Goal: Check status: Check status

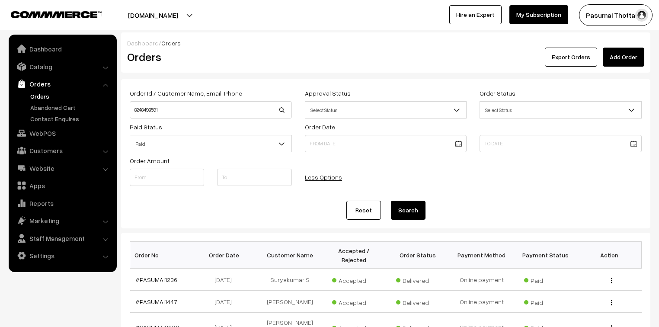
type input "8248498591"
click at [391, 201] on button "Search" at bounding box center [408, 210] width 35 height 19
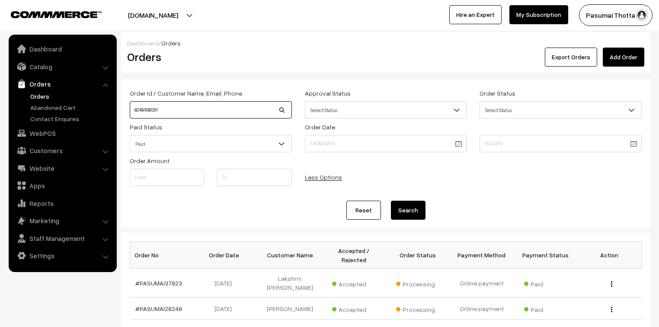
drag, startPoint x: 170, startPoint y: 111, endPoint x: 130, endPoint y: 113, distance: 40.3
click at [130, 113] on input "8248498591" at bounding box center [211, 109] width 162 height 17
type input "37888"
click at [391, 201] on button "Search" at bounding box center [408, 210] width 35 height 19
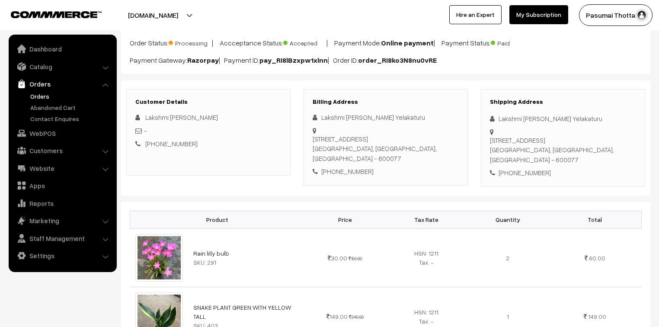
scroll to position [69, 0]
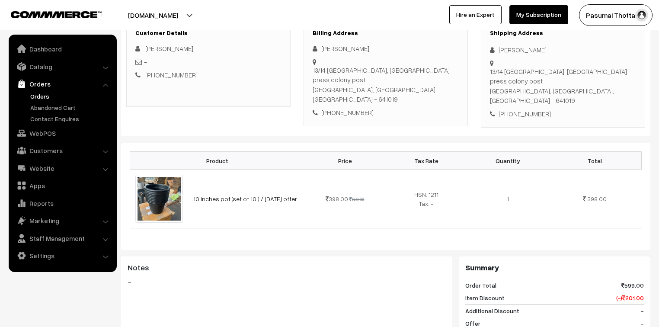
scroll to position [69, 0]
